Goal: Navigation & Orientation: Find specific page/section

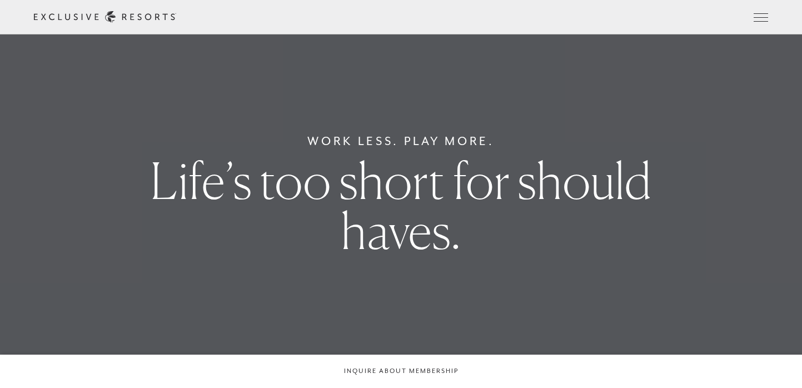
click at [721, 9] on div "Schedule a Meeting Get Started Visit home page Member Login Schedule a Meeting …" at bounding box center [401, 17] width 802 height 34
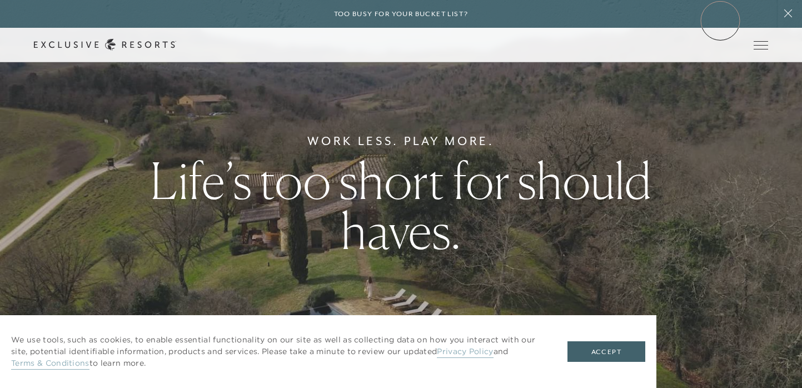
click at [721, 21] on div "Too busy for your bucket list?" at bounding box center [401, 14] width 802 height 28
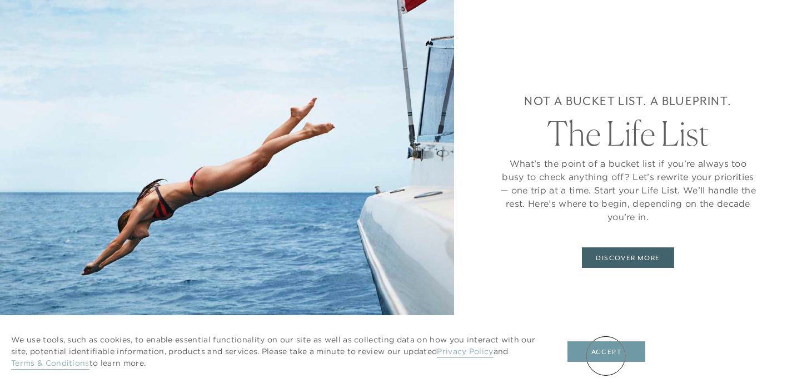
click at [606, 356] on button "Accept" at bounding box center [607, 351] width 78 height 21
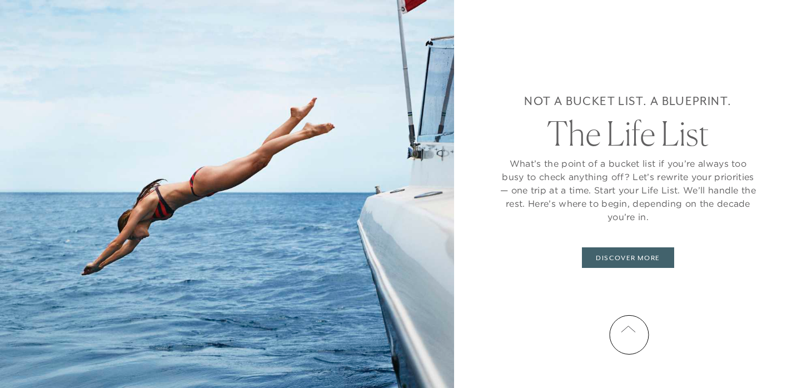
click at [629, 335] on button at bounding box center [628, 330] width 28 height 28
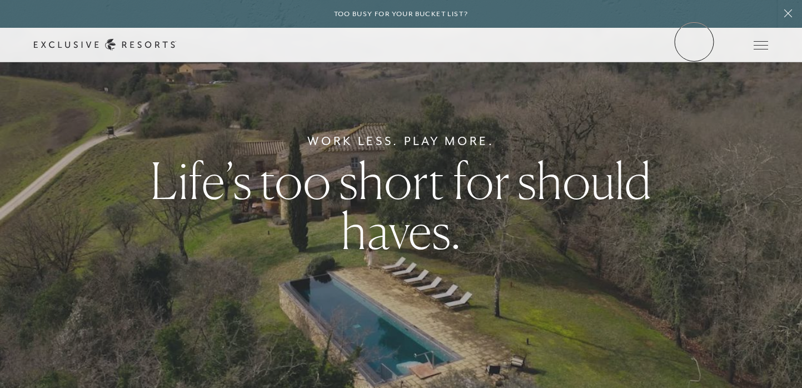
click at [0, 0] on link "Member Login" at bounding box center [0, 0] width 0 height 0
